Goal: Task Accomplishment & Management: Manage account settings

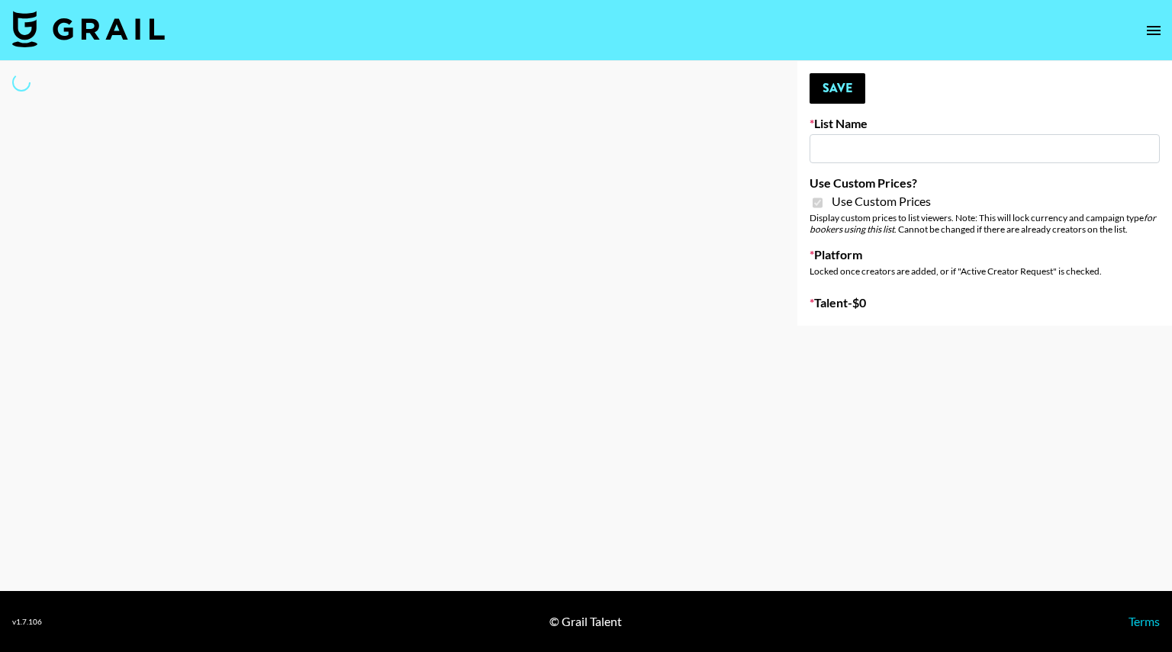
type input "[PERSON_NAME] AI"
checkbox input "true"
select select "Brand"
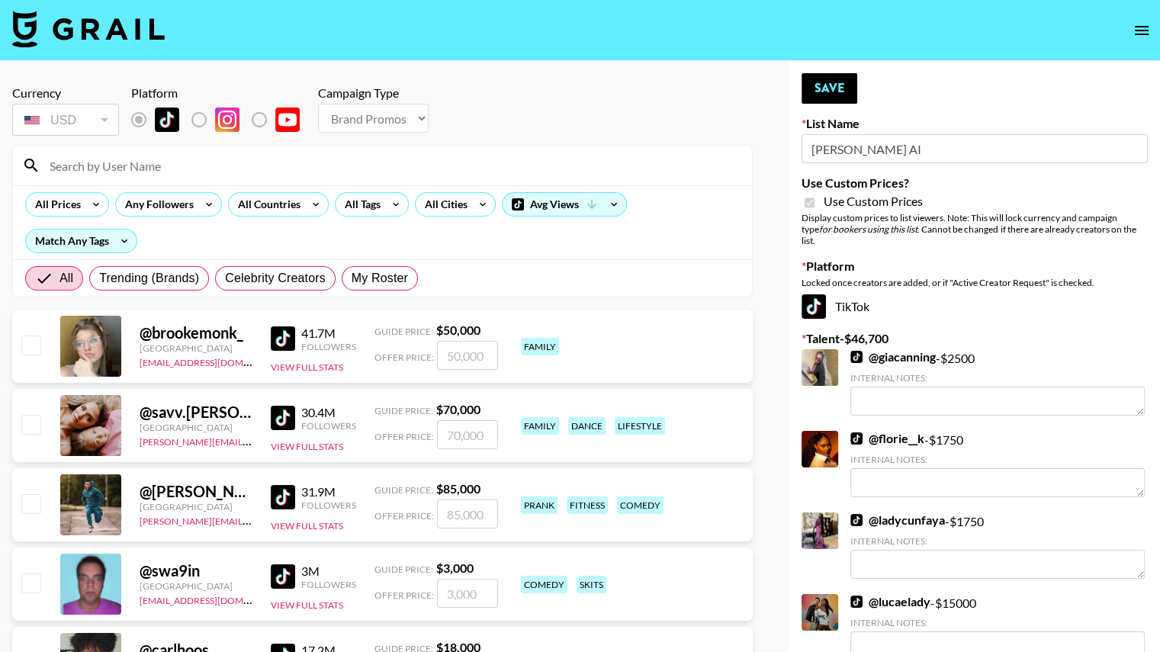
click at [134, 161] on input at bounding box center [391, 165] width 703 height 24
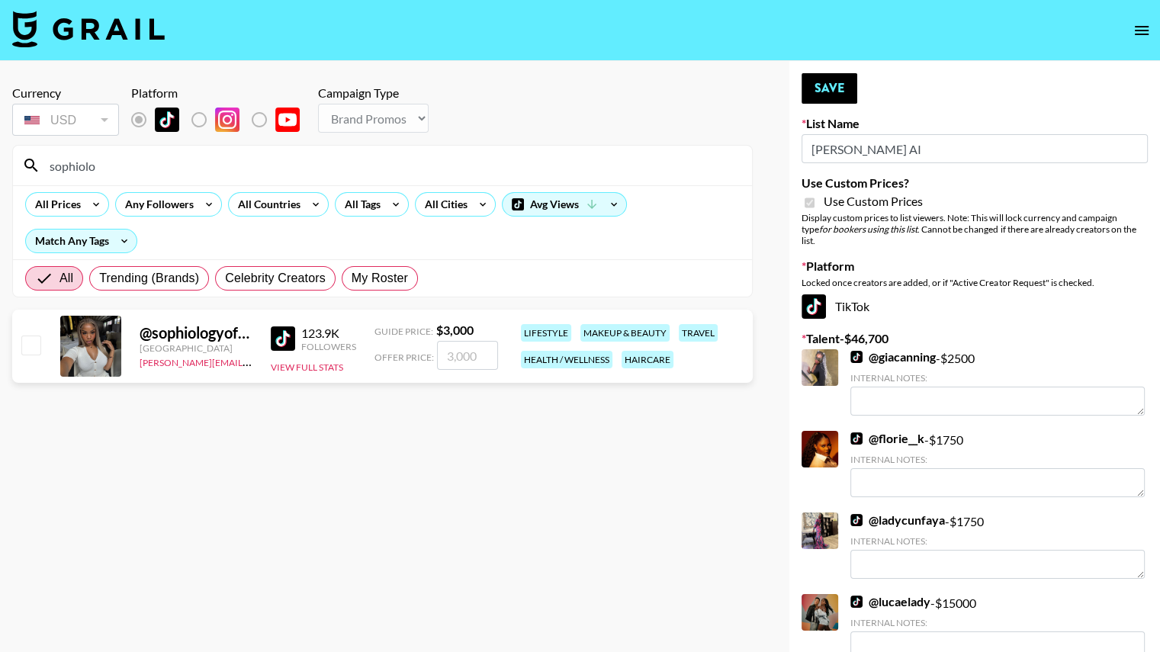
type input "sophiolo"
click at [21, 350] on input "checkbox" at bounding box center [30, 345] width 18 height 18
checkbox input "true"
type input "3000"
click at [117, 167] on input "sophiolo" at bounding box center [391, 165] width 703 height 24
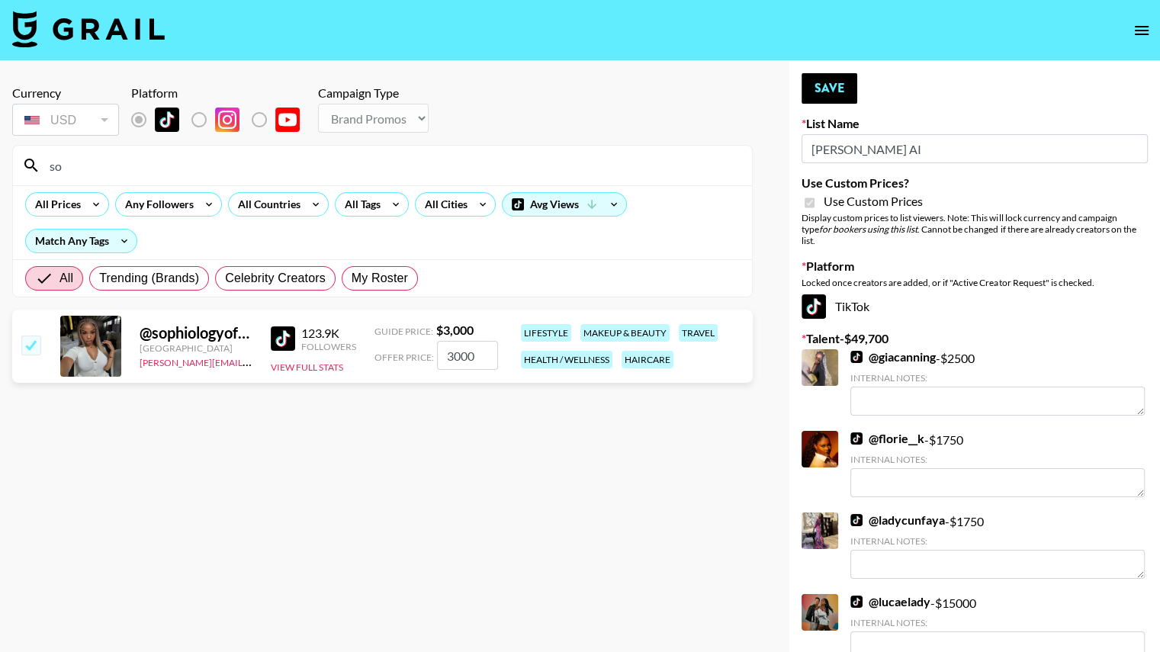
type input "s"
type input "deja"
click at [26, 345] on input "checkbox" at bounding box center [30, 345] width 18 height 18
checkbox input "true"
type input "4000"
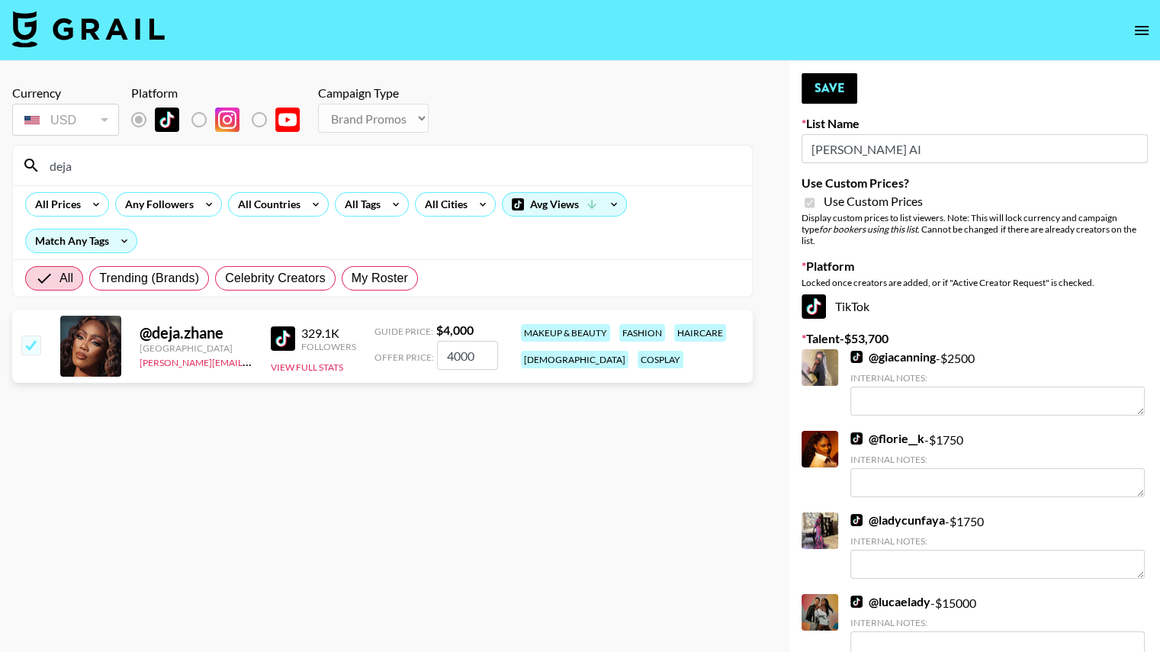
click at [106, 161] on input "deja" at bounding box center [391, 165] width 703 height 24
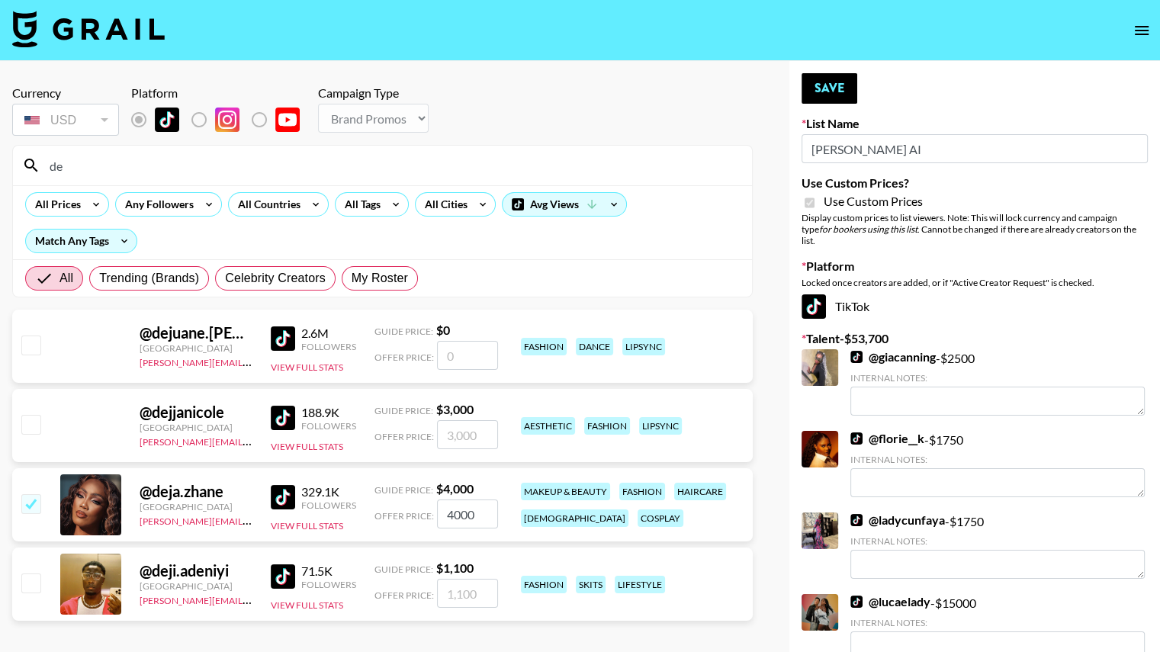
type input "d"
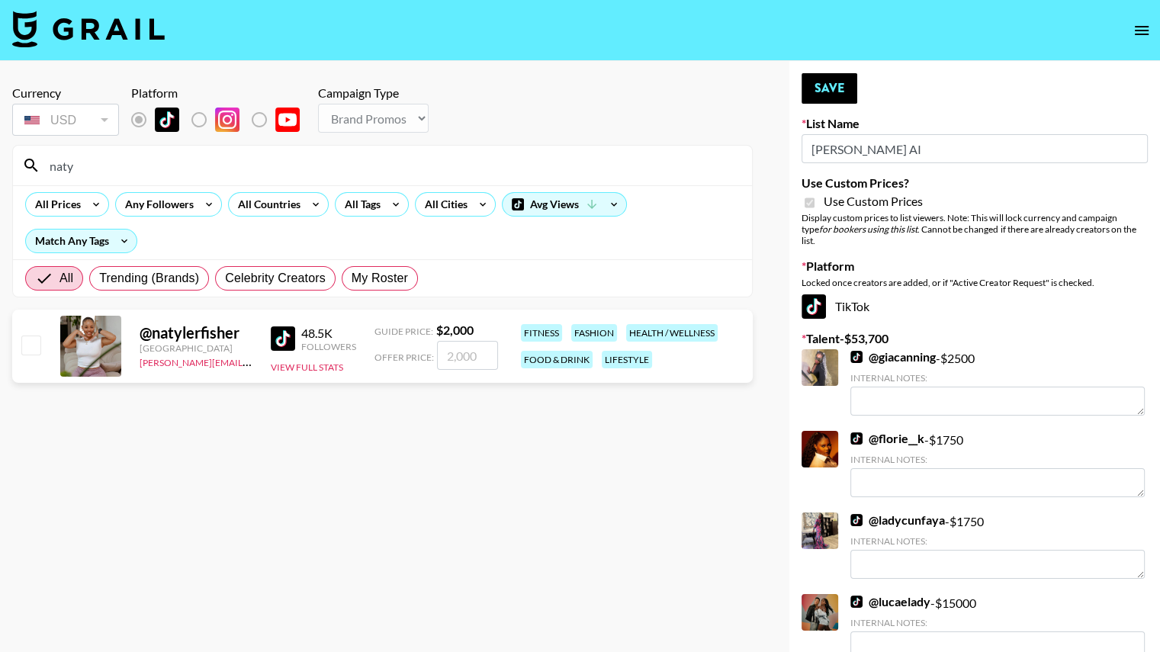
type input "naty"
click at [24, 343] on input "checkbox" at bounding box center [30, 345] width 18 height 18
checkbox input "true"
type input "2000"
click at [828, 90] on button "Save" at bounding box center [830, 88] width 56 height 31
